Goal: Find specific page/section: Find specific page/section

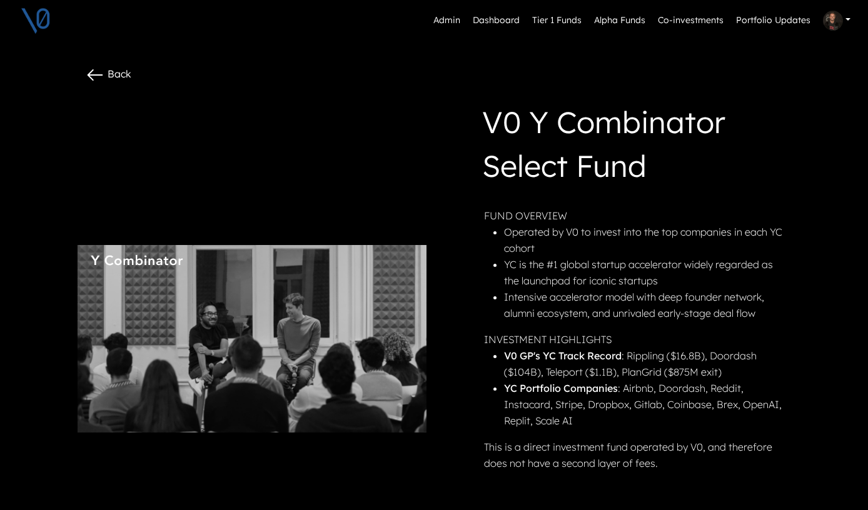
scroll to position [490, 0]
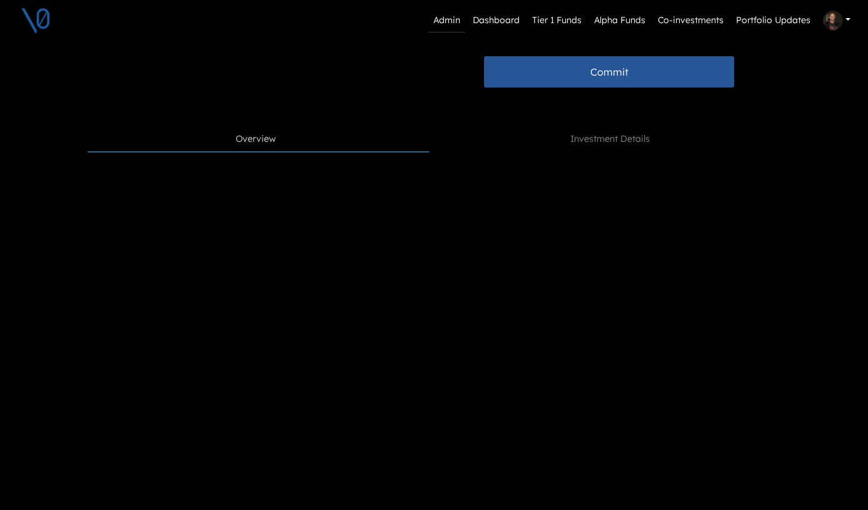
click at [444, 21] on link "Admin" at bounding box center [446, 21] width 37 height 24
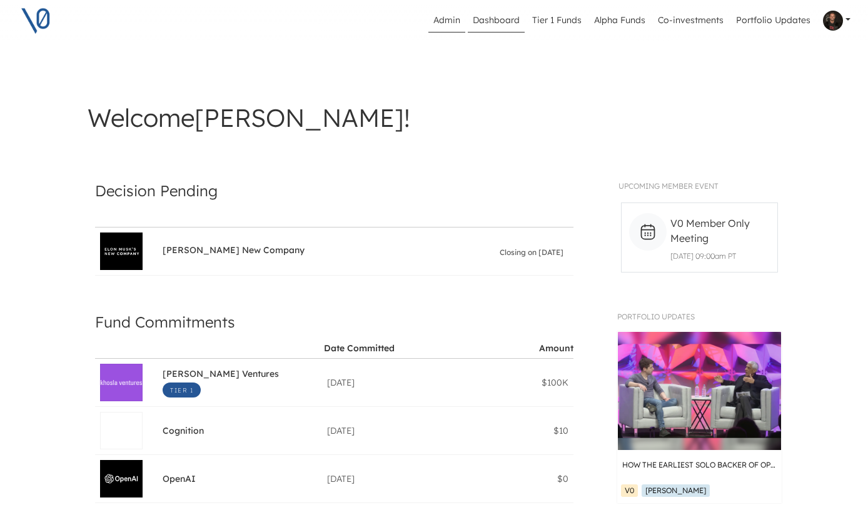
click at [441, 25] on link "Admin" at bounding box center [446, 21] width 37 height 24
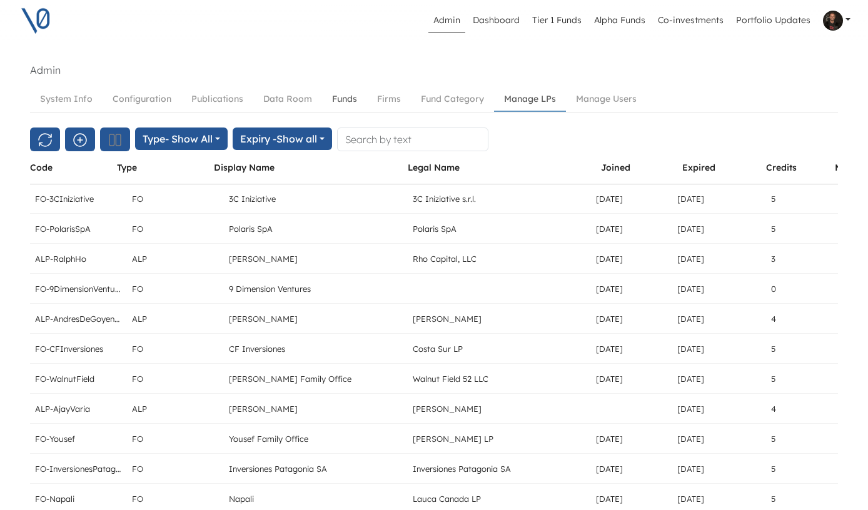
click at [334, 98] on link "Funds" at bounding box center [344, 99] width 45 height 23
